Goal: Navigation & Orientation: Find specific page/section

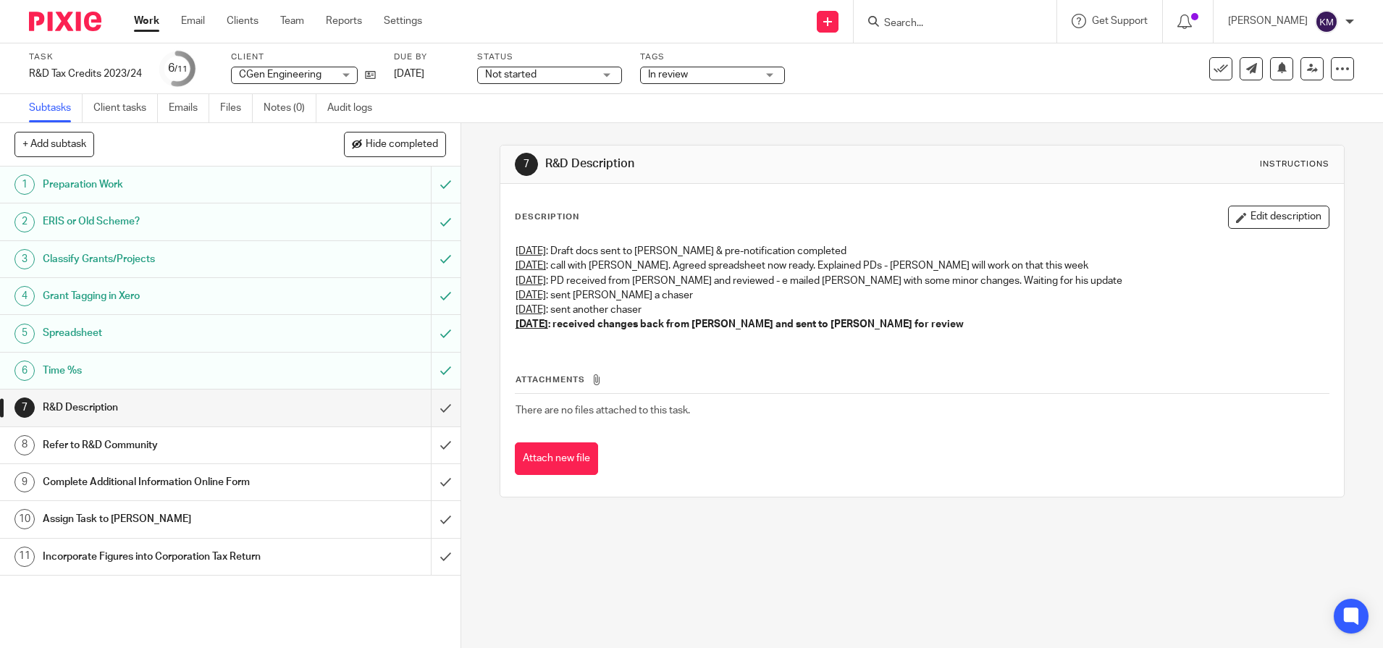
click at [141, 25] on link "Work" at bounding box center [146, 21] width 25 height 14
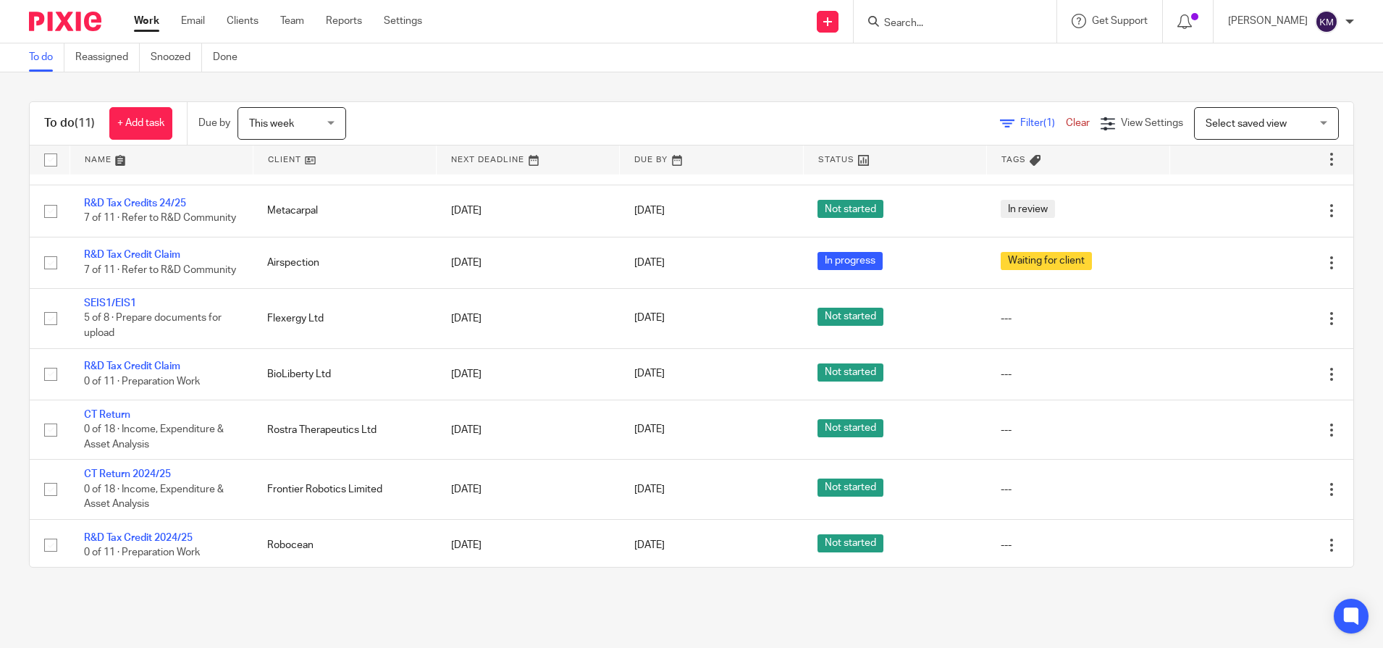
scroll to position [216, 0]
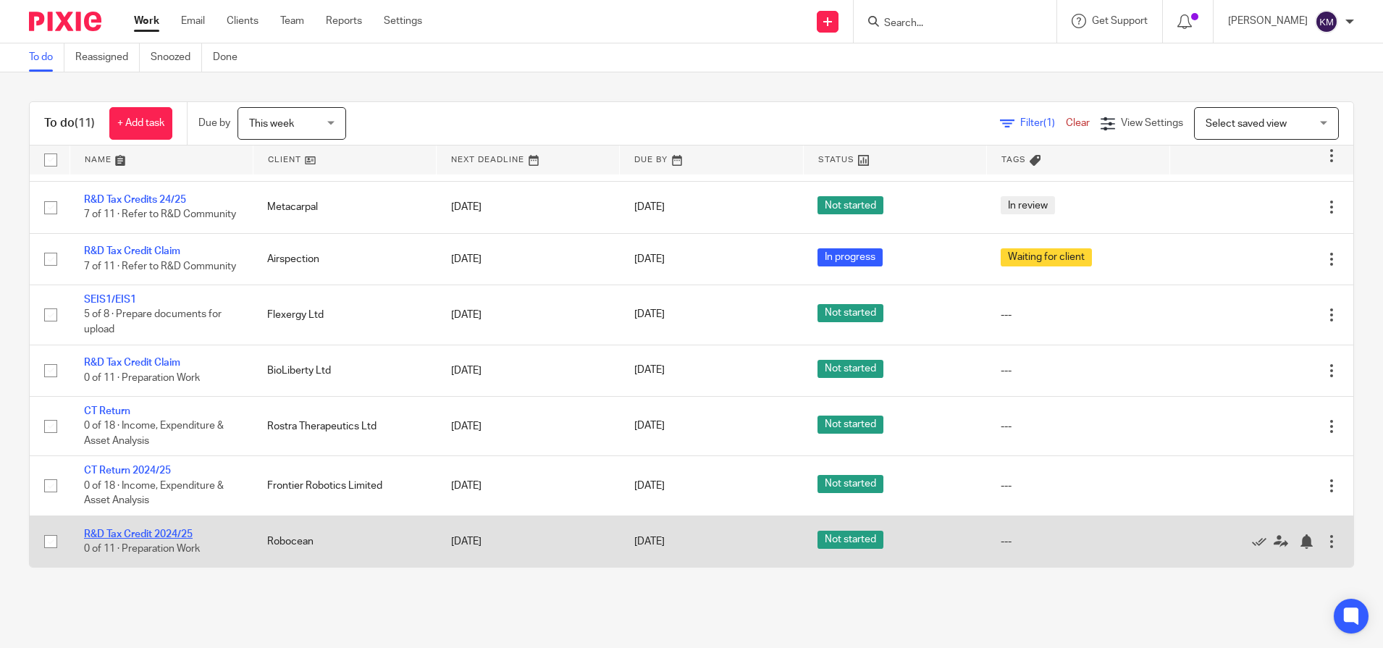
click at [150, 533] on link "R&D Tax Credit 2024/25" at bounding box center [138, 534] width 109 height 10
